Goal: Information Seeking & Learning: Learn about a topic

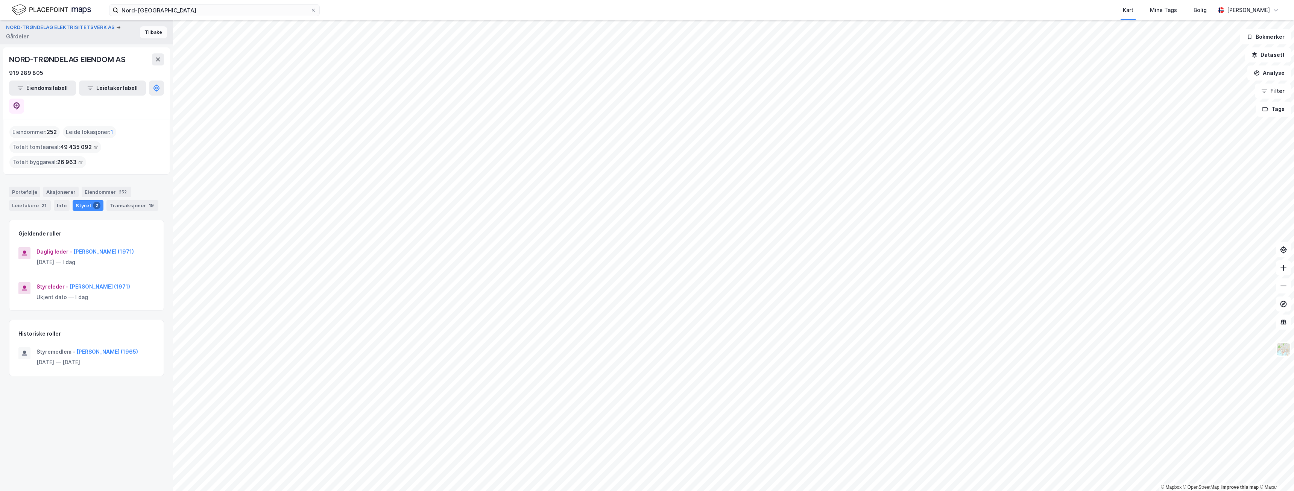
click at [148, 34] on button "Tilbake" at bounding box center [153, 32] width 27 height 12
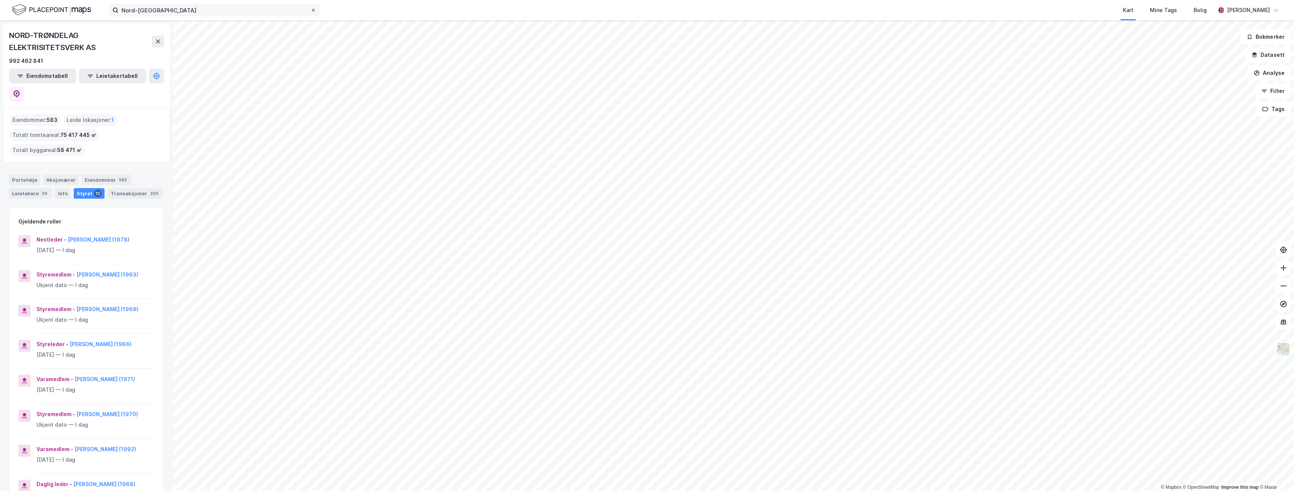
click at [315, 11] on icon at bounding box center [313, 10] width 3 height 3
click at [310, 11] on input "Nord-[GEOGRAPHIC_DATA]" at bounding box center [215, 10] width 192 height 11
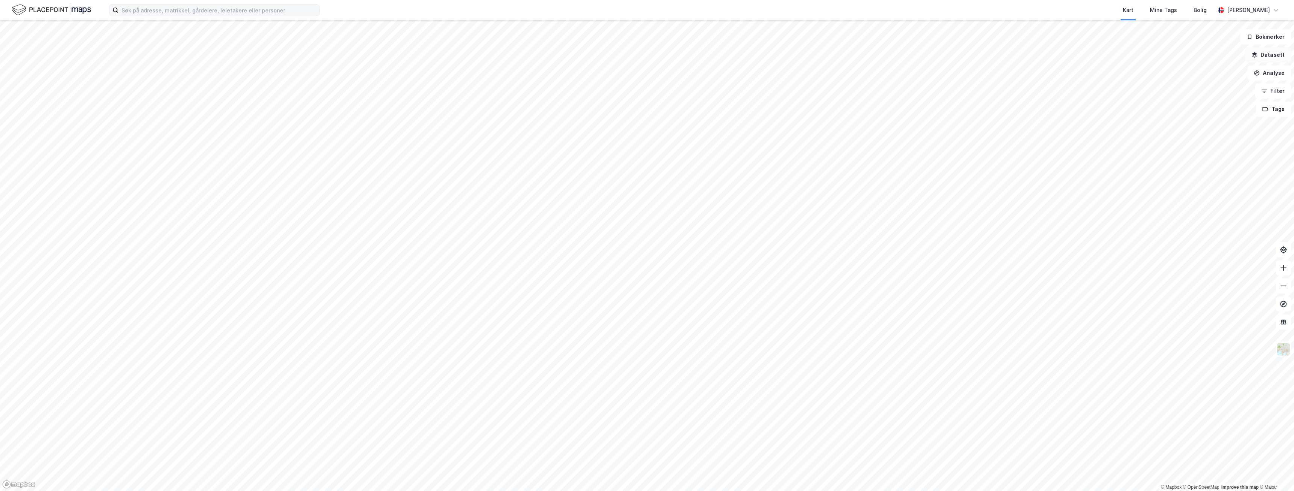
click at [1270, 57] on button "Datasett" at bounding box center [1268, 54] width 46 height 15
click at [1154, 73] on icon at bounding box center [1156, 74] width 6 height 6
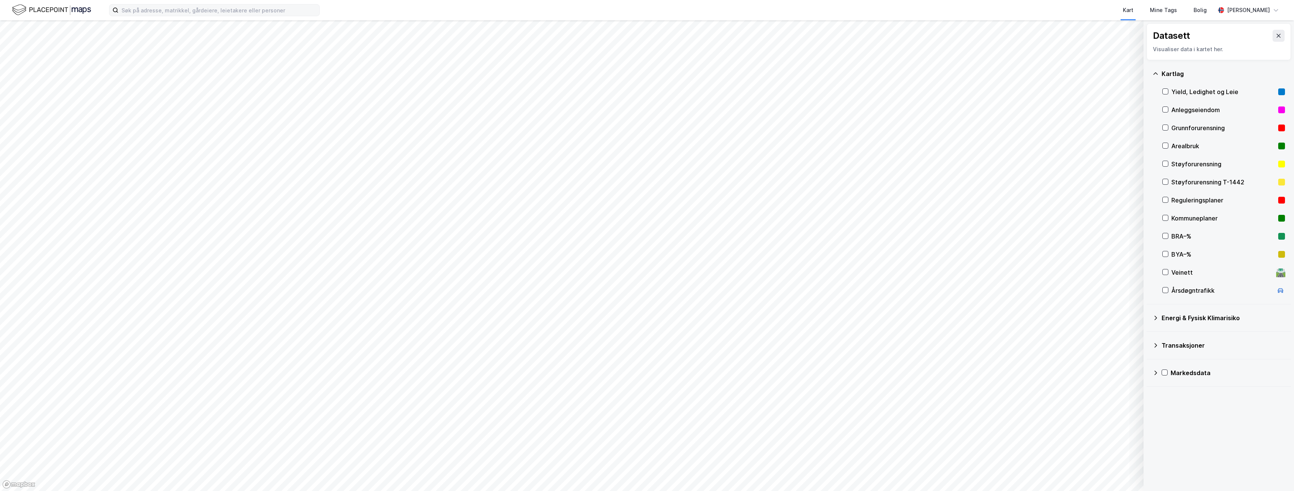
click at [1154, 73] on icon at bounding box center [1156, 74] width 6 height 6
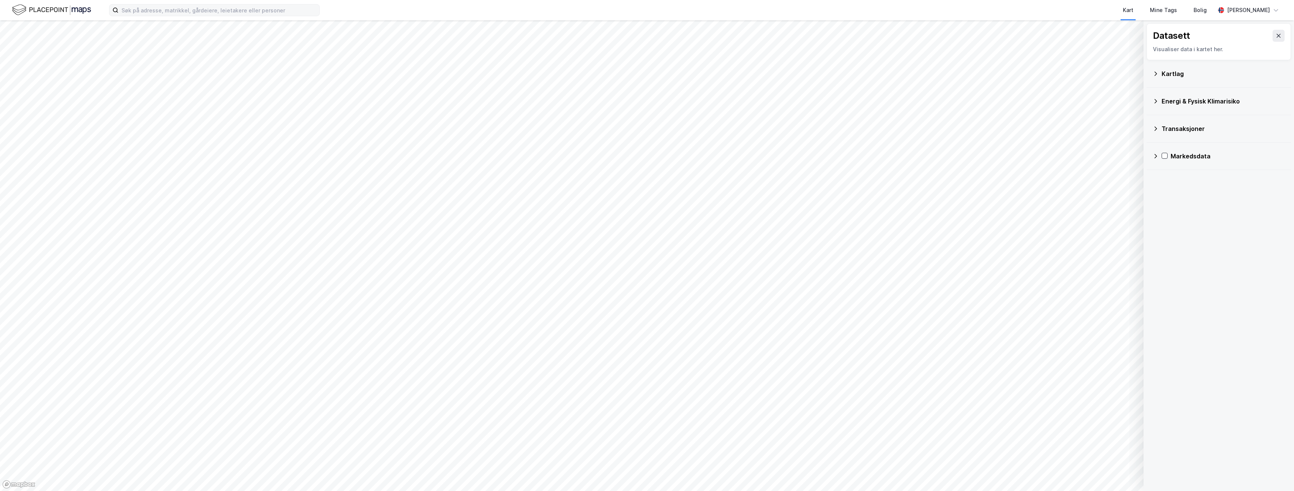
click at [1158, 129] on icon at bounding box center [1156, 129] width 6 height 6
click at [1277, 35] on icon at bounding box center [1279, 36] width 4 height 4
click at [1277, 75] on button "Analyse" at bounding box center [1270, 72] width 44 height 15
click at [1265, 88] on icon "button" at bounding box center [1264, 91] width 6 height 6
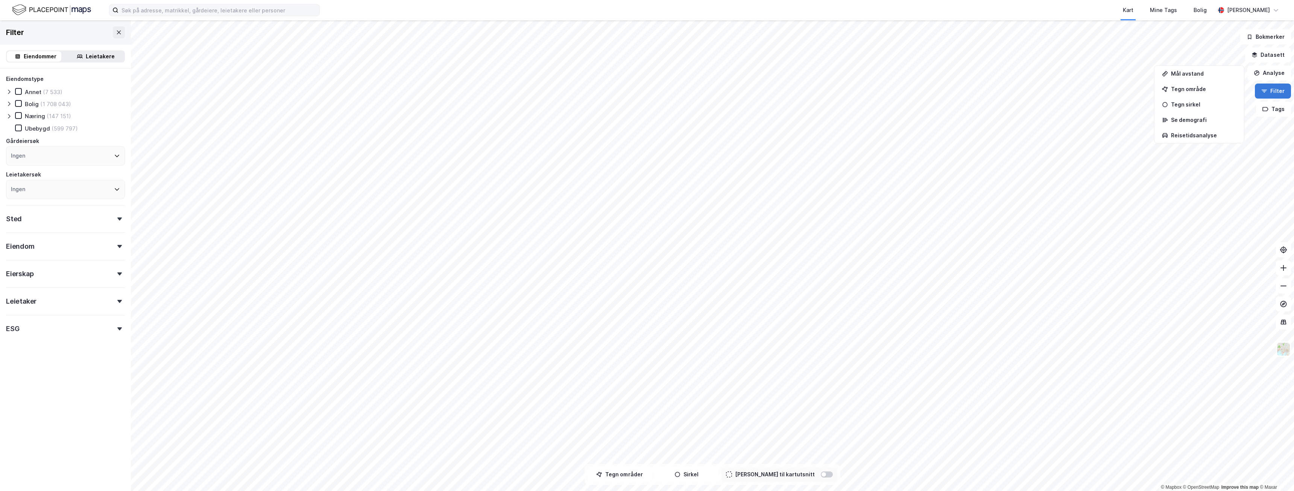
click at [1267, 90] on icon "button" at bounding box center [1264, 91] width 6 height 6
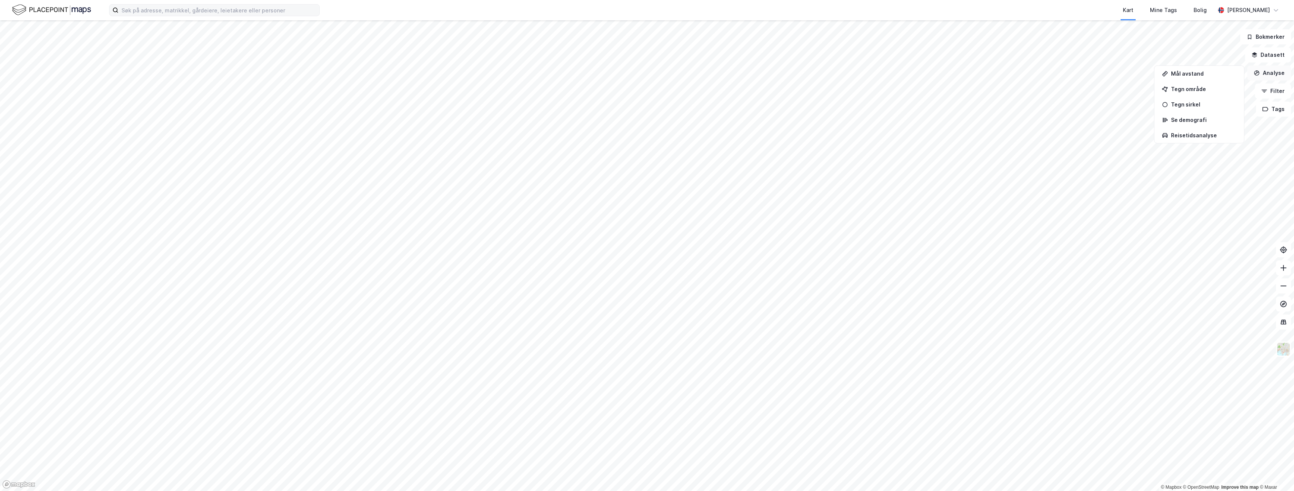
click at [1264, 74] on button "Analyse" at bounding box center [1270, 72] width 44 height 15
click at [1198, 8] on div "Bolig" at bounding box center [1201, 10] width 18 height 14
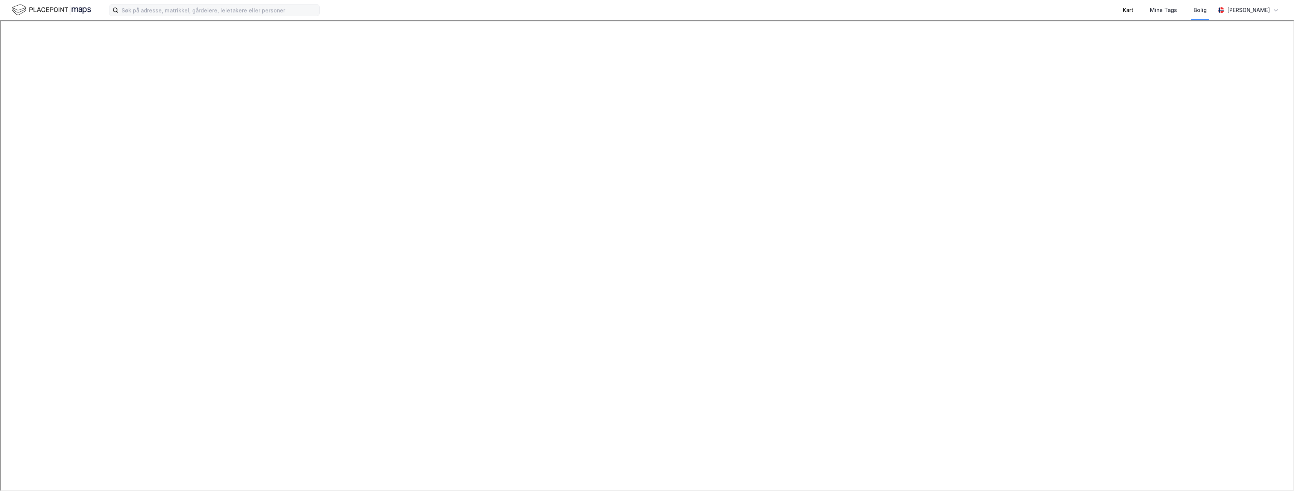
click at [1126, 8] on div "Kart" at bounding box center [1128, 10] width 27 height 20
click at [1286, 325] on icon at bounding box center [1284, 322] width 8 height 8
click at [1285, 321] on icon at bounding box center [1283, 321] width 5 height 1
click at [1283, 351] on img at bounding box center [1284, 349] width 14 height 14
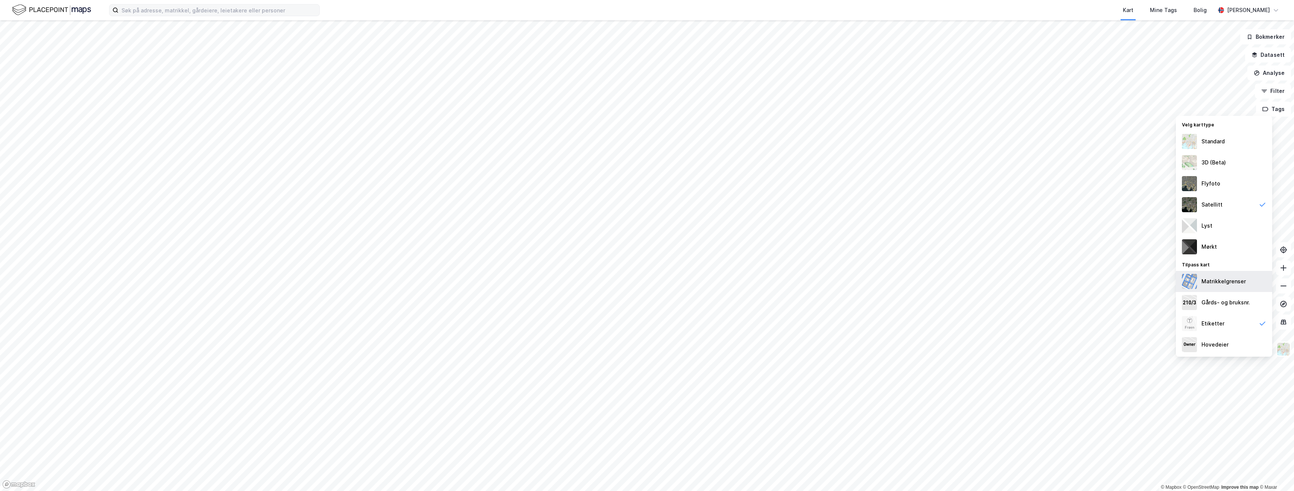
click at [1228, 278] on div "Matrikkelgrenser" at bounding box center [1224, 281] width 44 height 9
click at [1220, 319] on div "Etiketter" at bounding box center [1213, 323] width 23 height 9
click at [1214, 344] on div "Hovedeier" at bounding box center [1215, 344] width 27 height 9
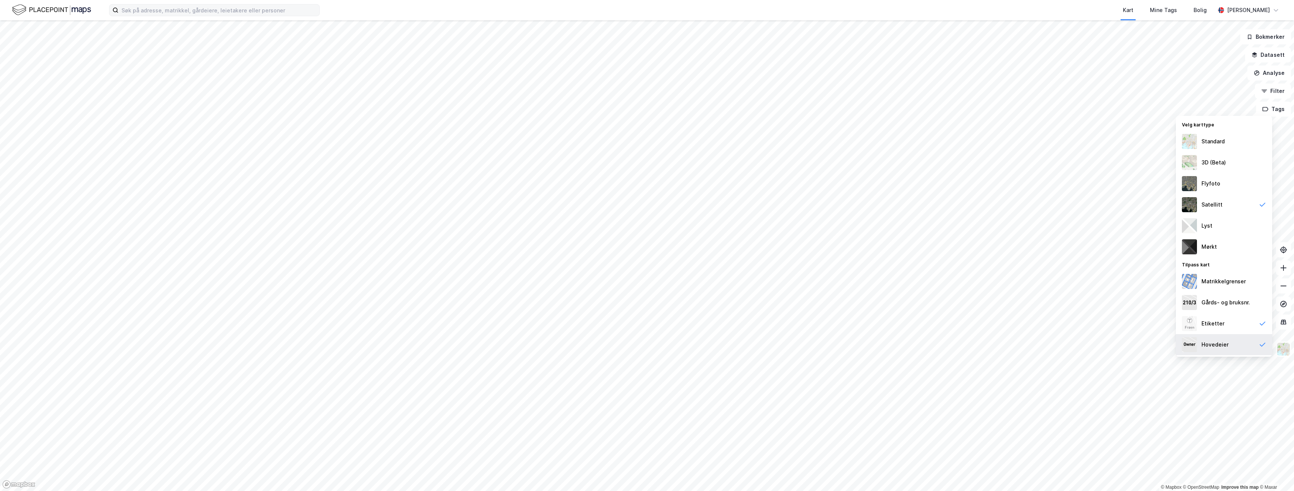
click at [1214, 344] on div "Hovedeier" at bounding box center [1215, 344] width 27 height 9
click at [1206, 181] on div "Flyfoto" at bounding box center [1211, 183] width 19 height 9
click at [1211, 207] on div "Satellitt" at bounding box center [1212, 204] width 21 height 9
click at [1211, 154] on div "3D (Beta)" at bounding box center [1224, 162] width 96 height 21
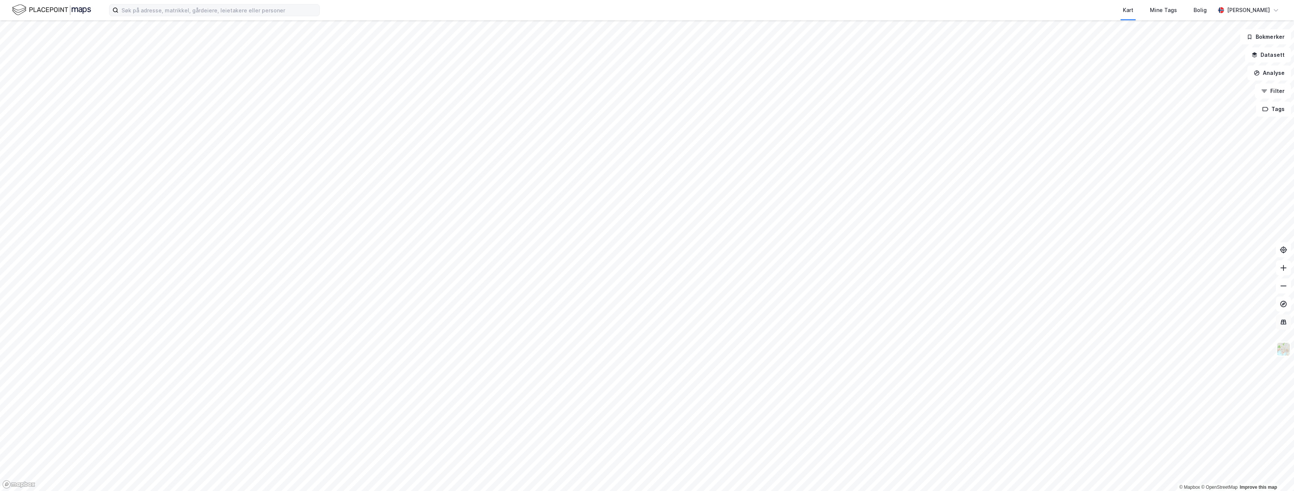
click at [1283, 321] on icon at bounding box center [1283, 321] width 5 height 1
click at [1281, 318] on icon at bounding box center [1284, 322] width 8 height 8
click at [1284, 350] on img at bounding box center [1284, 349] width 14 height 14
click at [1209, 140] on div "Flyfoto" at bounding box center [1224, 145] width 96 height 21
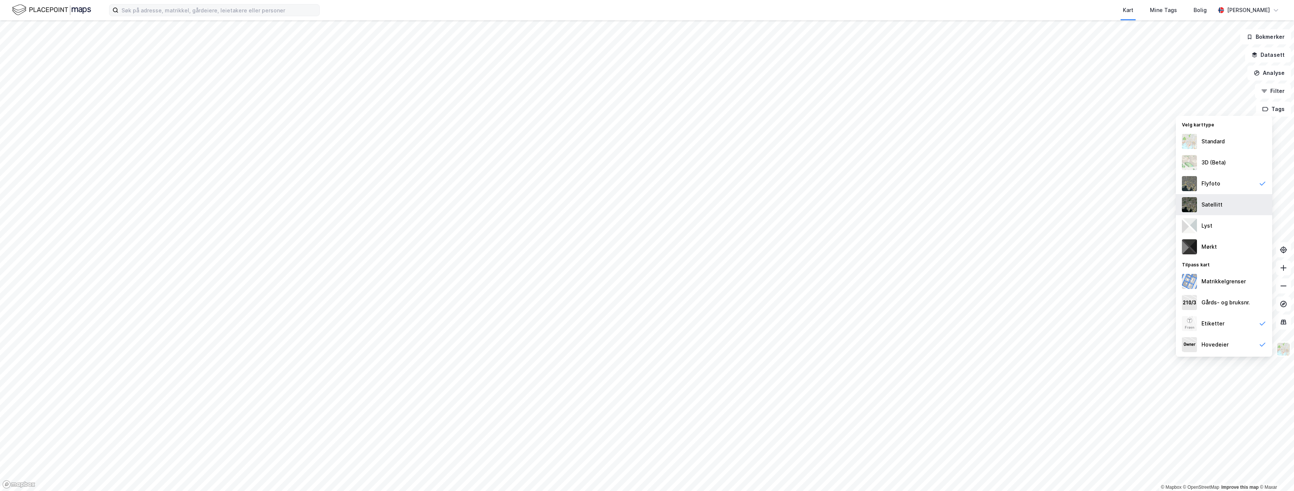
click at [1220, 203] on div "Satellitt" at bounding box center [1212, 204] width 21 height 9
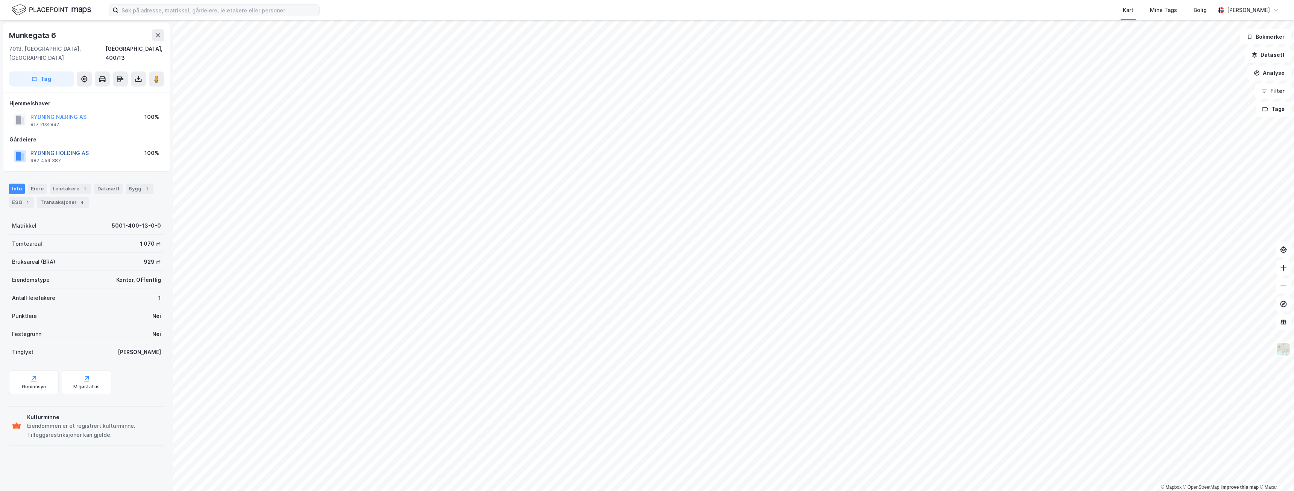
click at [0, 0] on button "RYDNING HOLDING AS" at bounding box center [0, 0] width 0 height 0
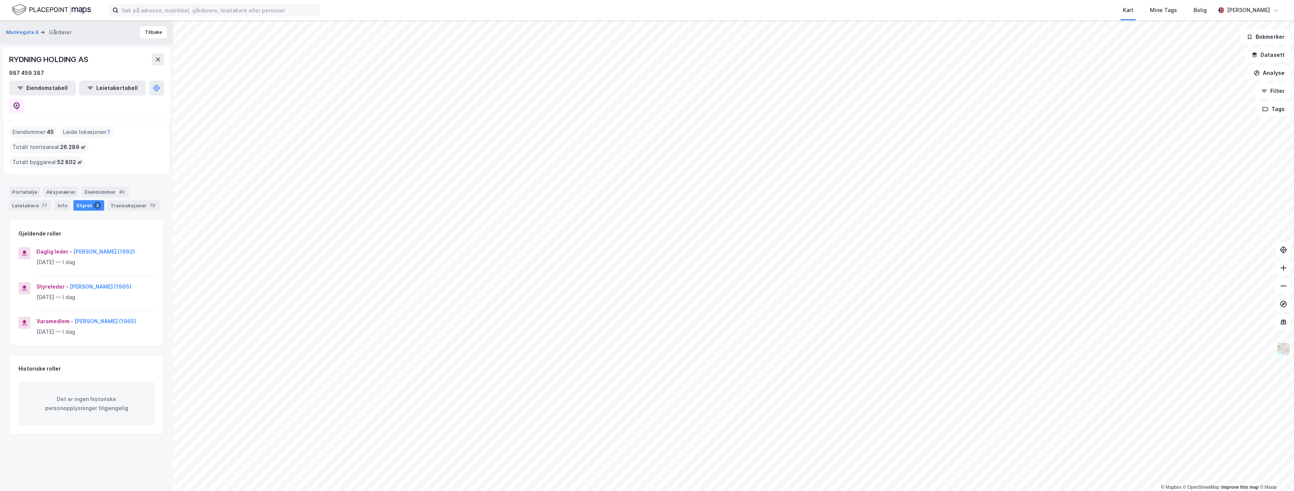
click at [103, 178] on div "Portefølje Aksjonærer Eiendommer 45 Leietakere 77 Info Styret 3 Transaksjoner 73" at bounding box center [86, 196] width 173 height 36
click at [102, 187] on div "Eiendommer 45" at bounding box center [105, 192] width 47 height 11
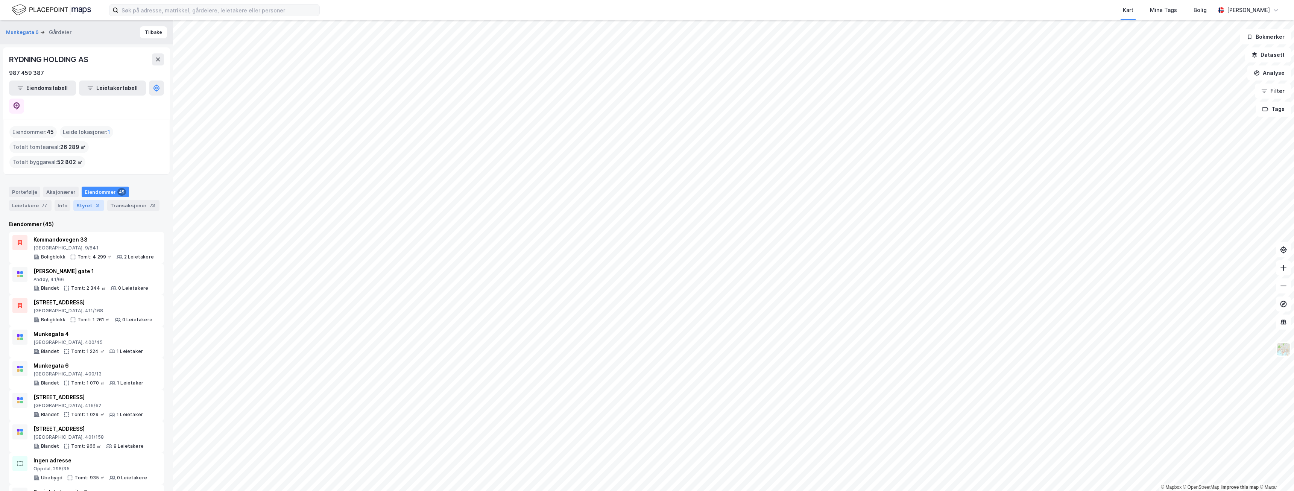
click at [76, 200] on div "Styret 3" at bounding box center [88, 205] width 31 height 11
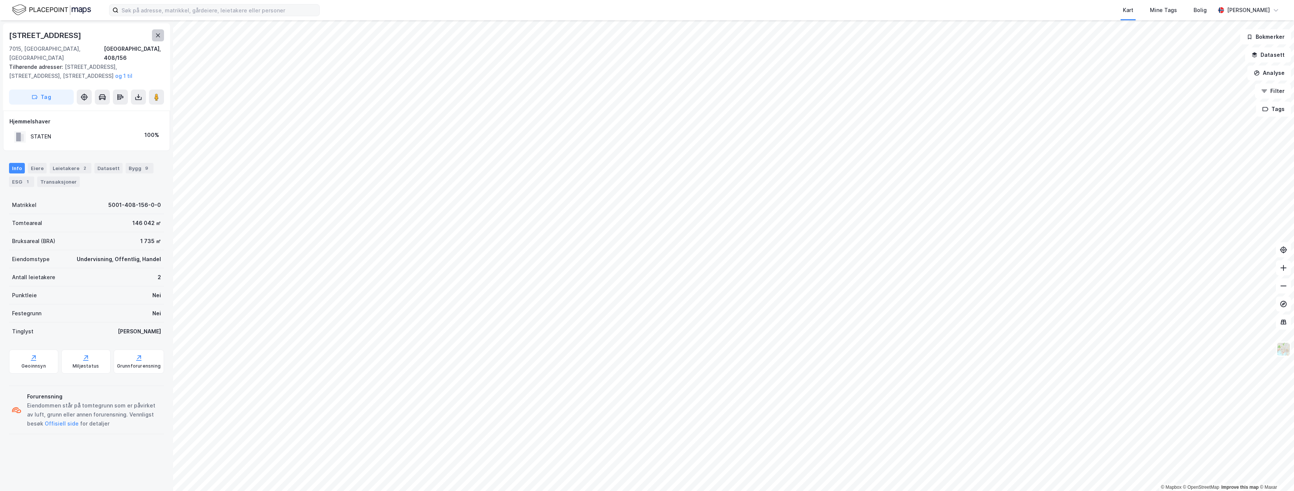
click at [158, 35] on icon at bounding box center [158, 35] width 4 height 4
